Goal: Find contact information: Find contact information

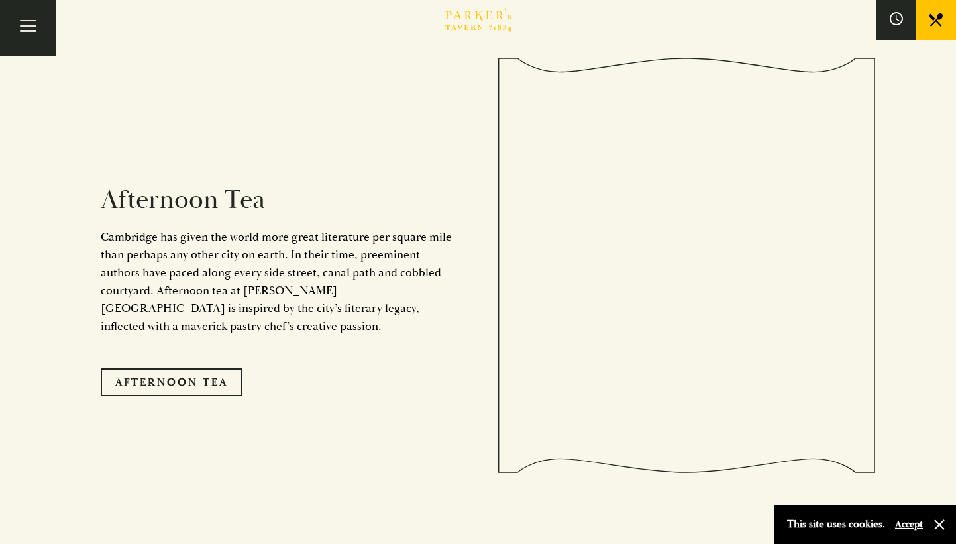
scroll to position [2214, 0]
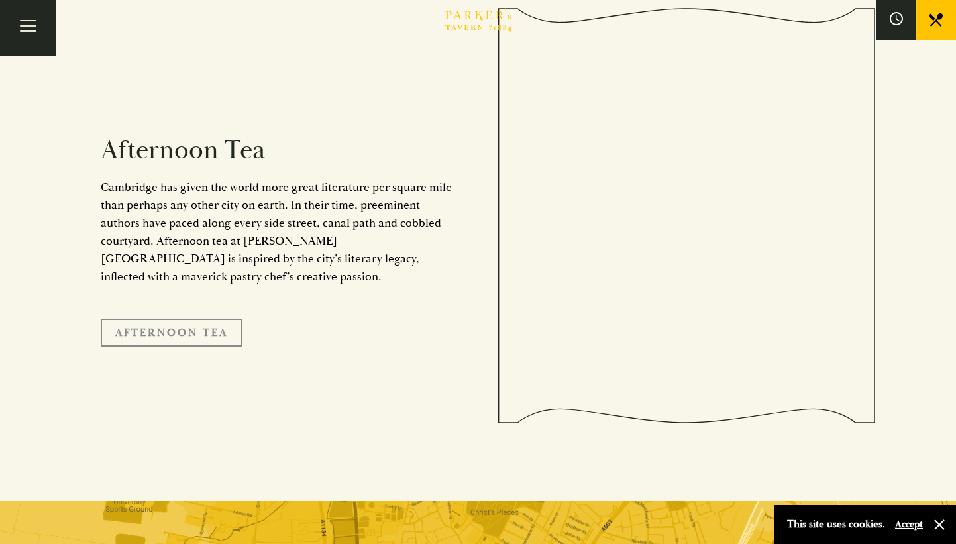
click at [178, 319] on link "Afternoon Tea" at bounding box center [172, 333] width 142 height 28
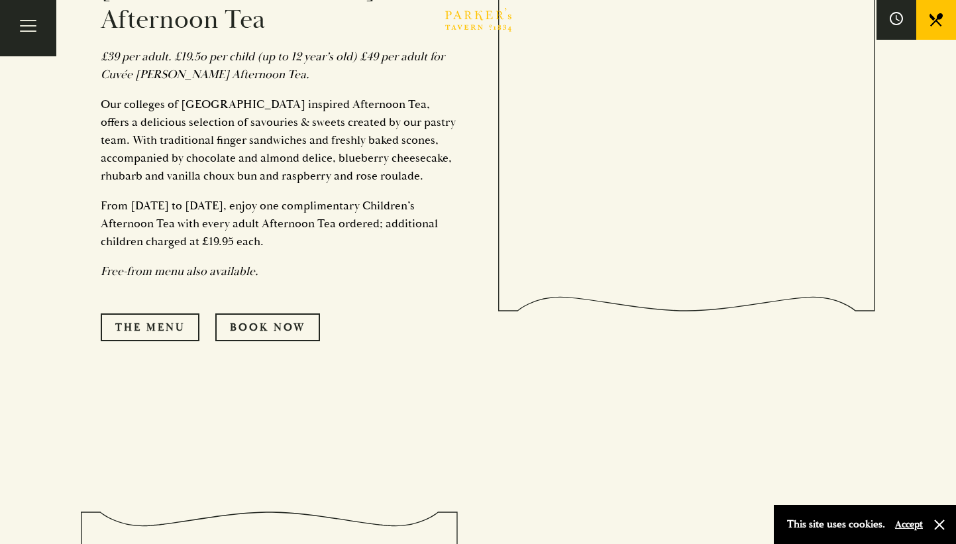
scroll to position [572, 0]
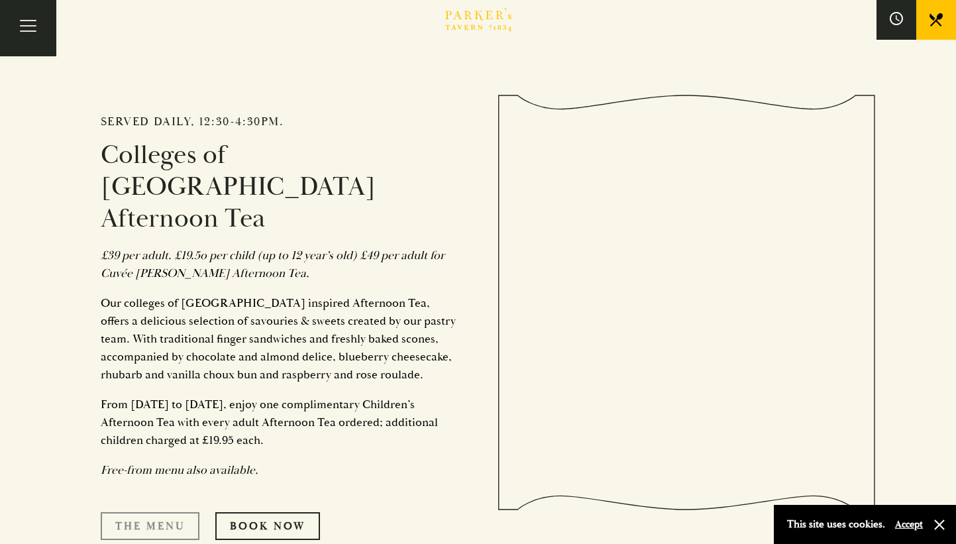
click at [172, 512] on link "The Menu" at bounding box center [150, 526] width 99 height 28
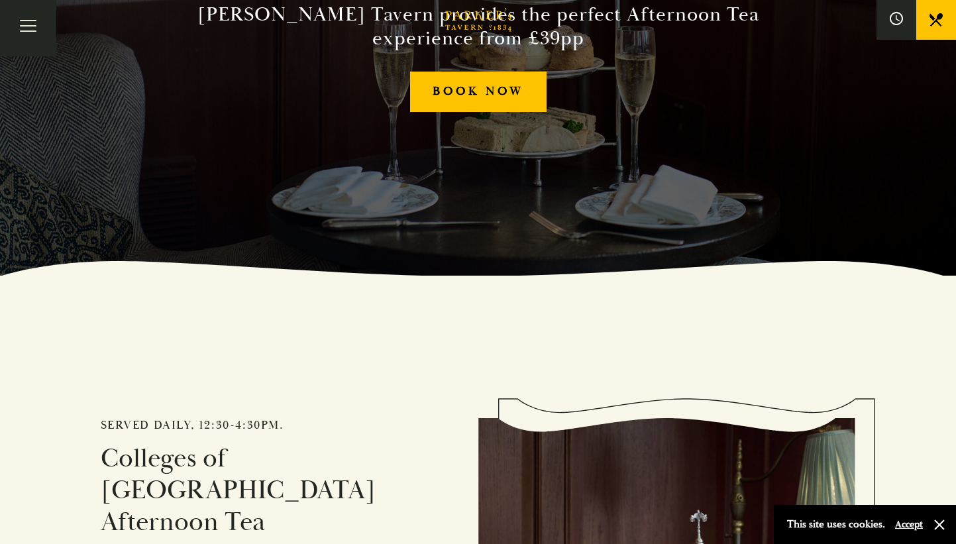
scroll to position [0, 0]
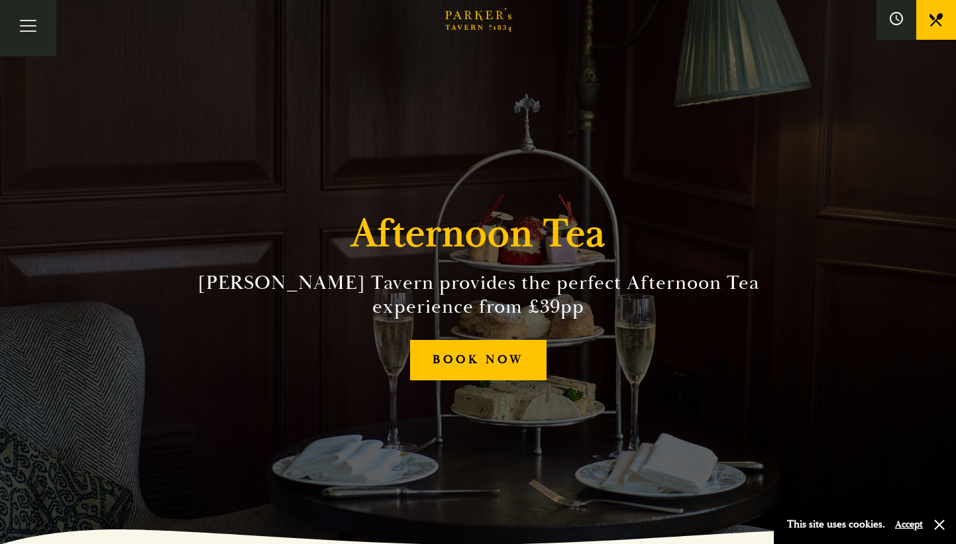
click at [471, 19] on icon "Brasserie Restaurant Cambridge | Parker's Tavern Cambridge" at bounding box center [469, 15] width 8 height 9
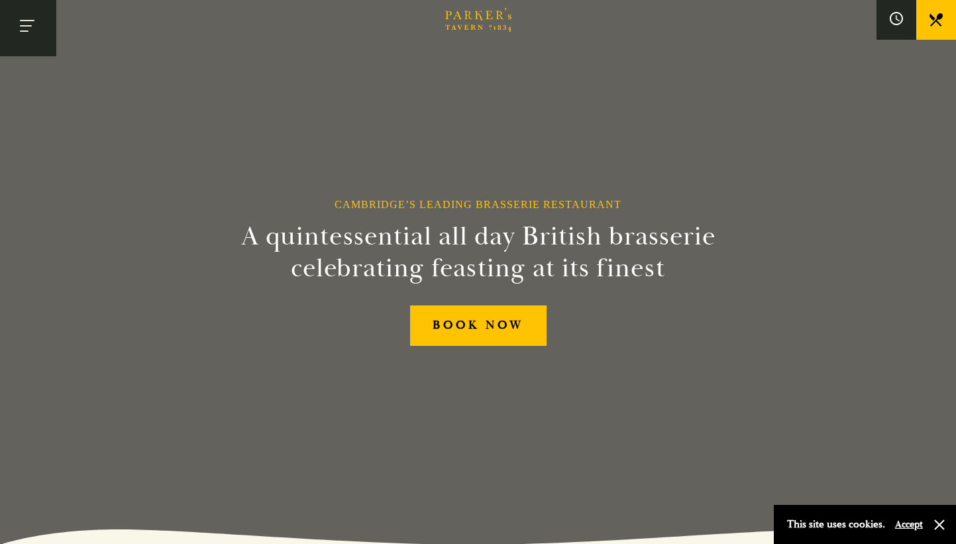
click at [28, 32] on button "Toggle navigation" at bounding box center [28, 28] width 56 height 56
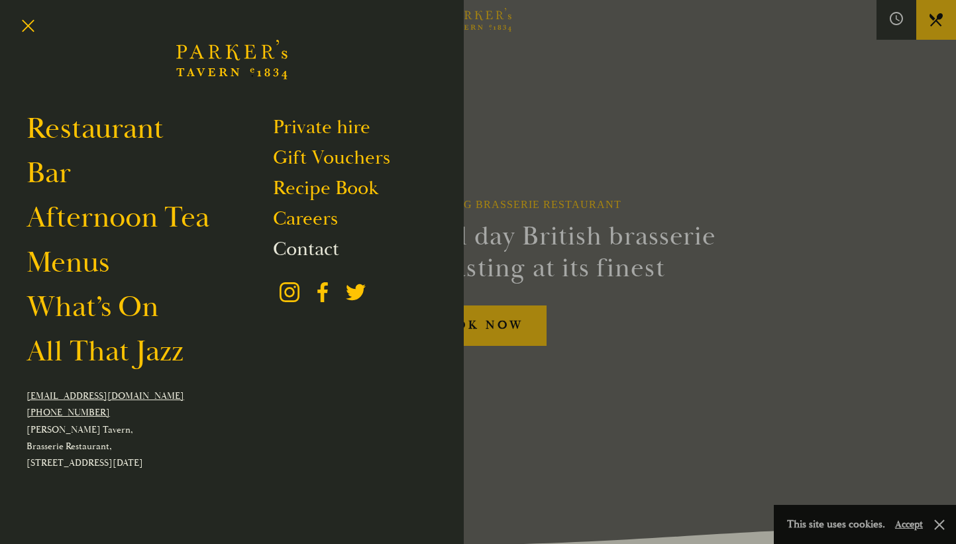
click at [321, 248] on link "Contact" at bounding box center [306, 249] width 66 height 25
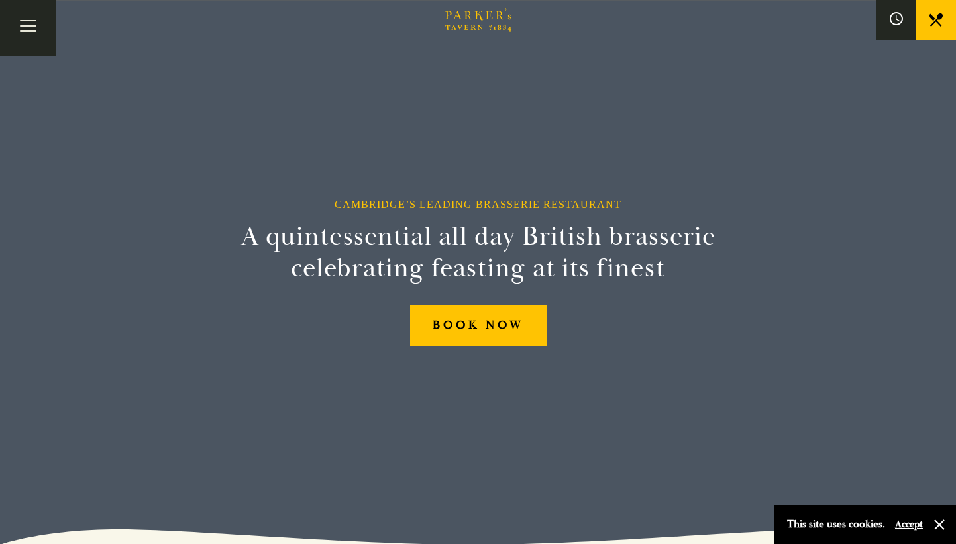
drag, startPoint x: 441, startPoint y: 13, endPoint x: 502, endPoint y: 24, distance: 61.9
